Goal: Task Accomplishment & Management: Manage account settings

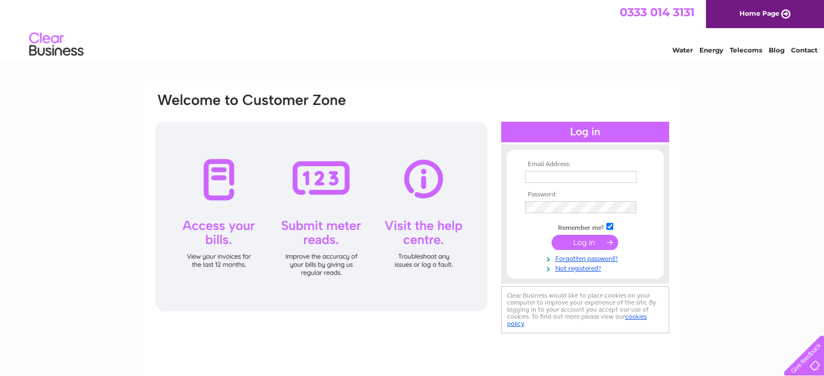
type input "paulina-baran5@wp.pl"
click at [581, 241] on input "submit" at bounding box center [584, 242] width 67 height 15
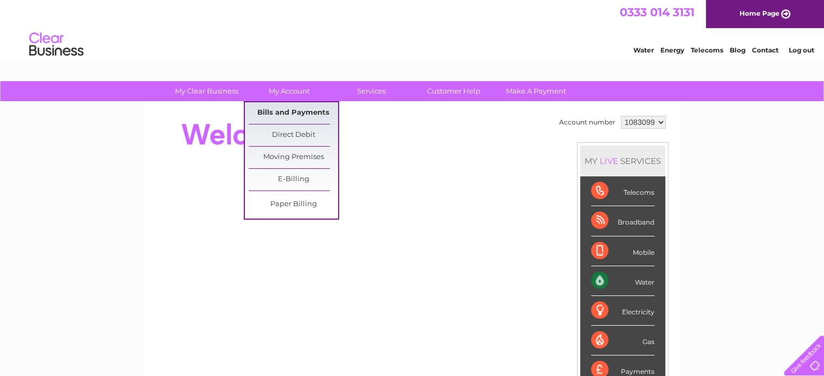
click at [274, 111] on link "Bills and Payments" at bounding box center [293, 113] width 89 height 22
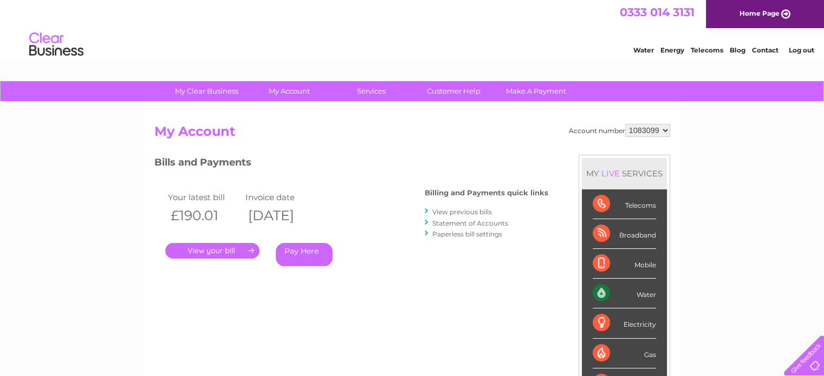
click at [203, 255] on link "." at bounding box center [212, 251] width 94 height 16
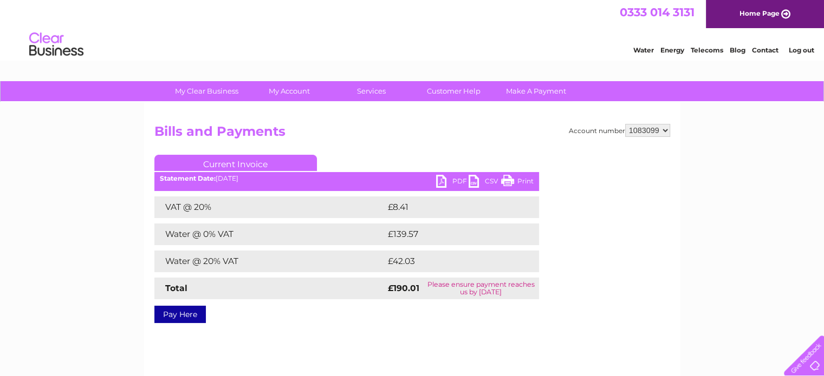
click at [449, 179] on link "PDF" at bounding box center [452, 183] width 33 height 16
click at [796, 47] on link "Log out" at bounding box center [800, 50] width 25 height 8
